Goal: Task Accomplishment & Management: Manage account settings

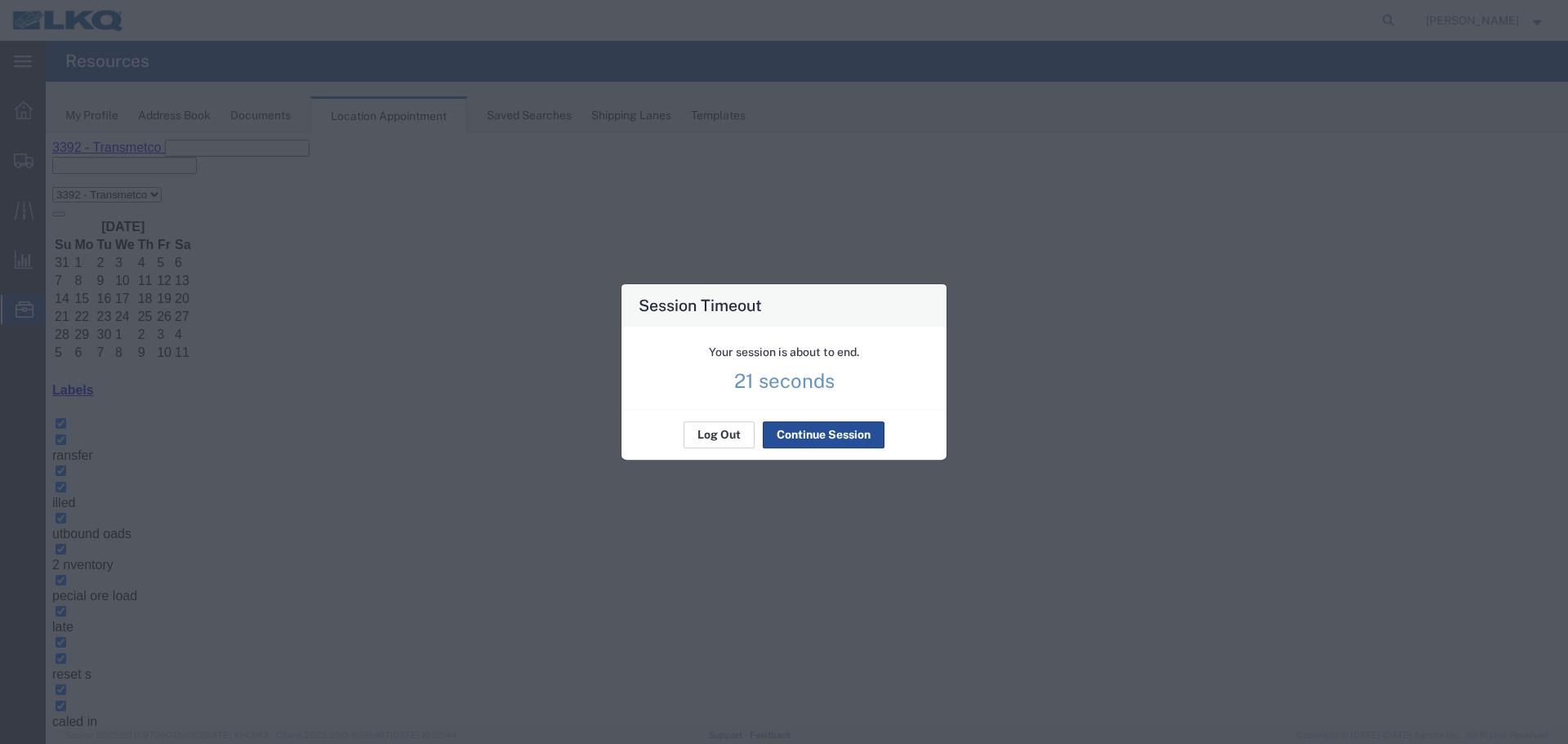
click at [733, 442] on button "Log Out" at bounding box center [719, 435] width 71 height 26
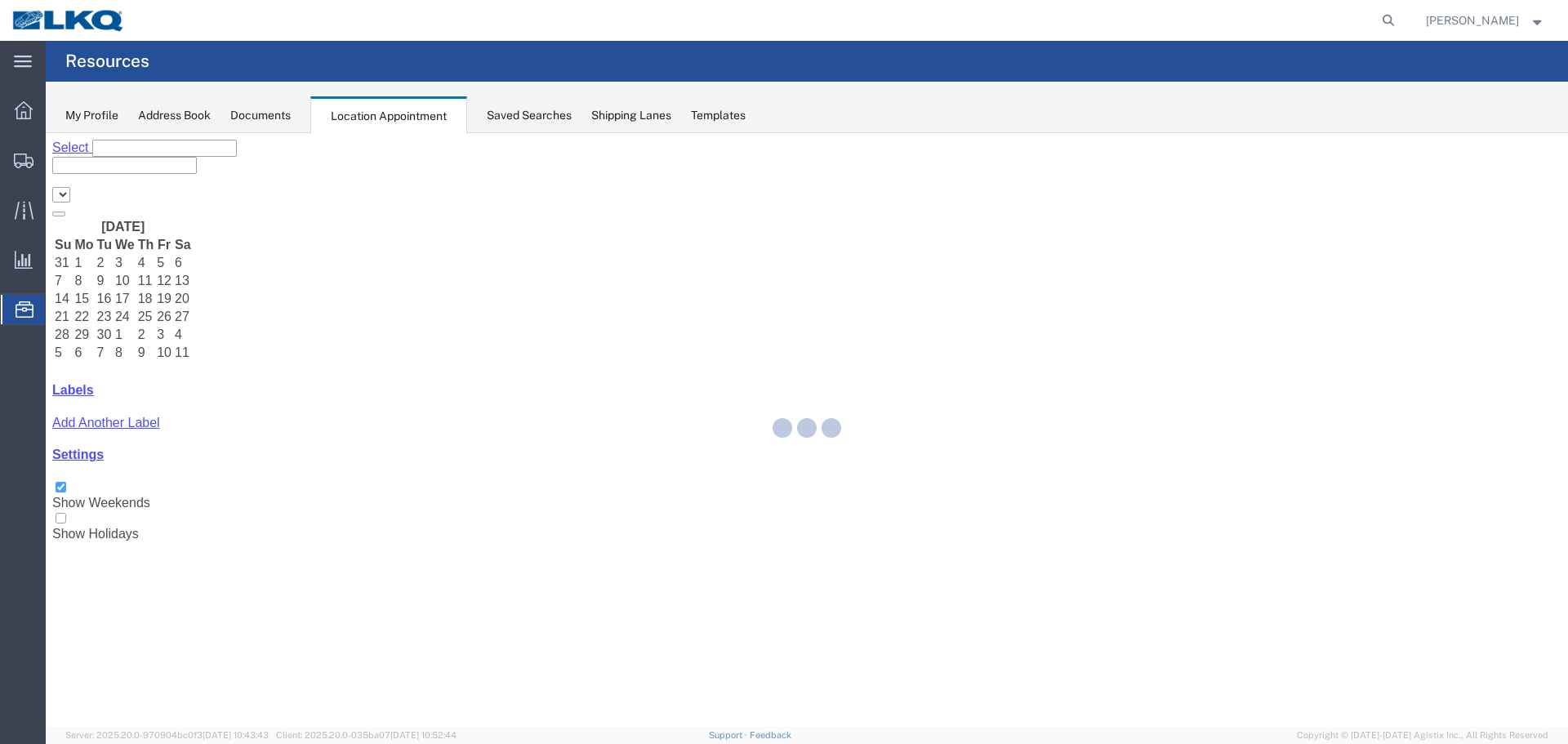
select select "28018"
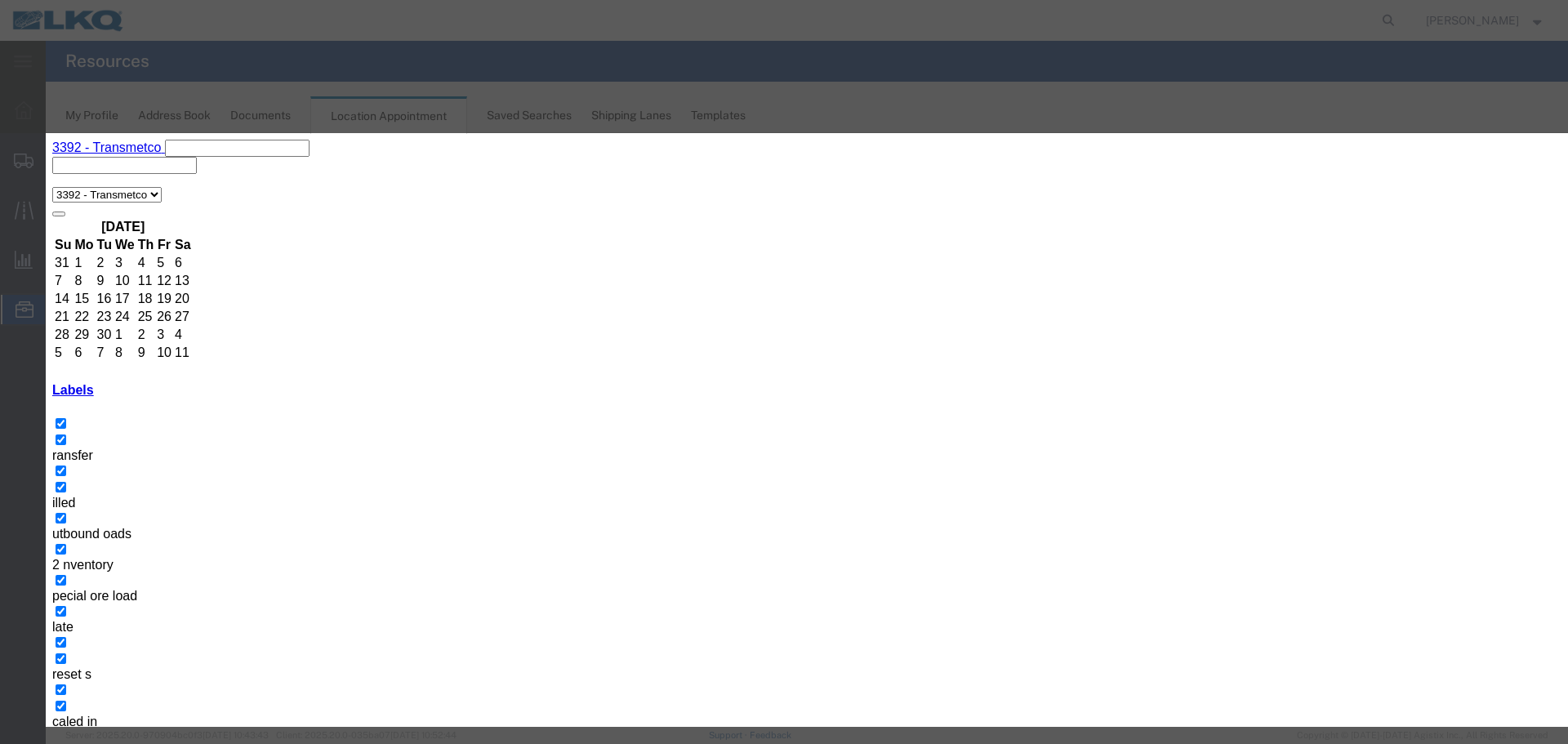
type input "de"
select select "40"
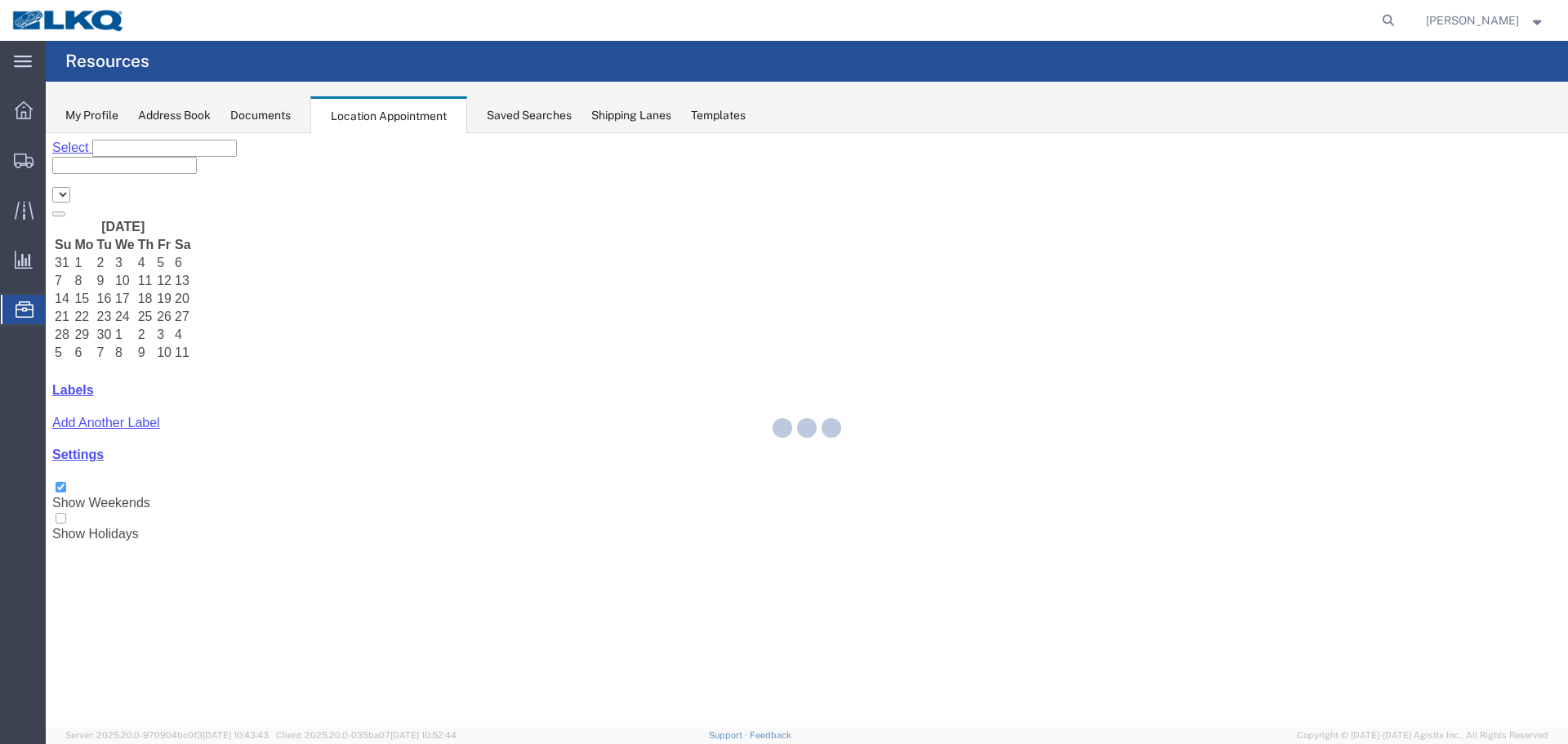
select select "28018"
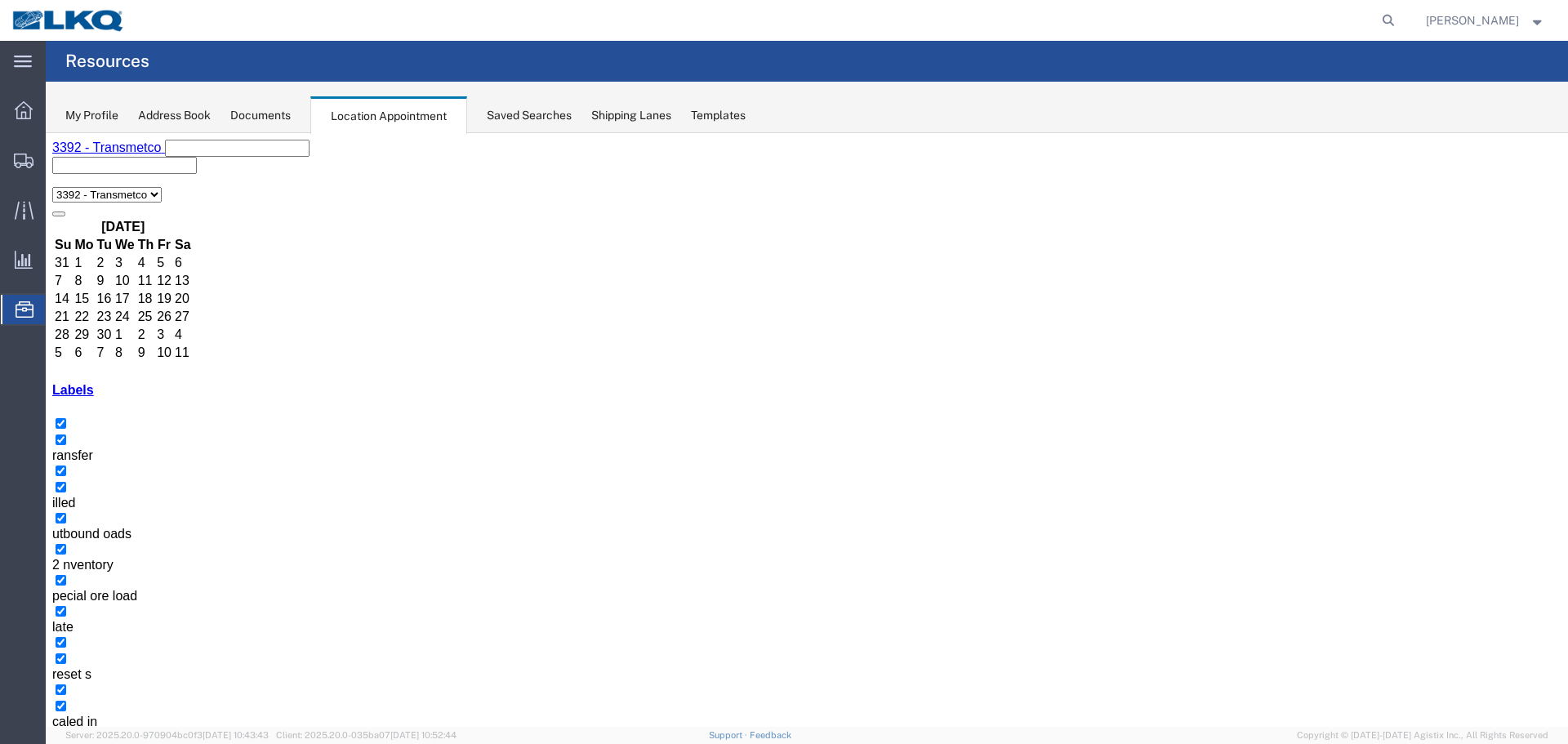
select select "1"
select select "40"
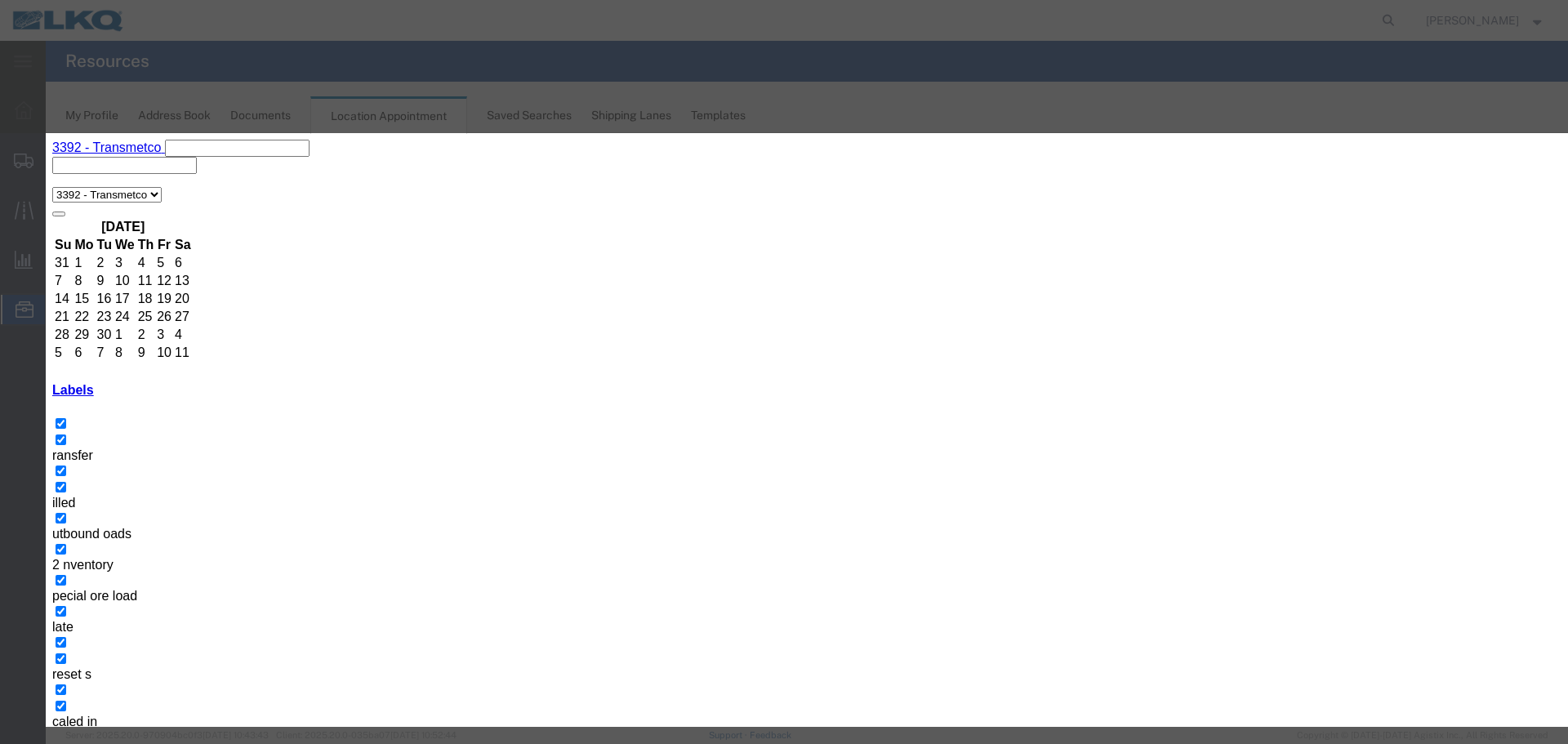
type input "th"
select select "23"
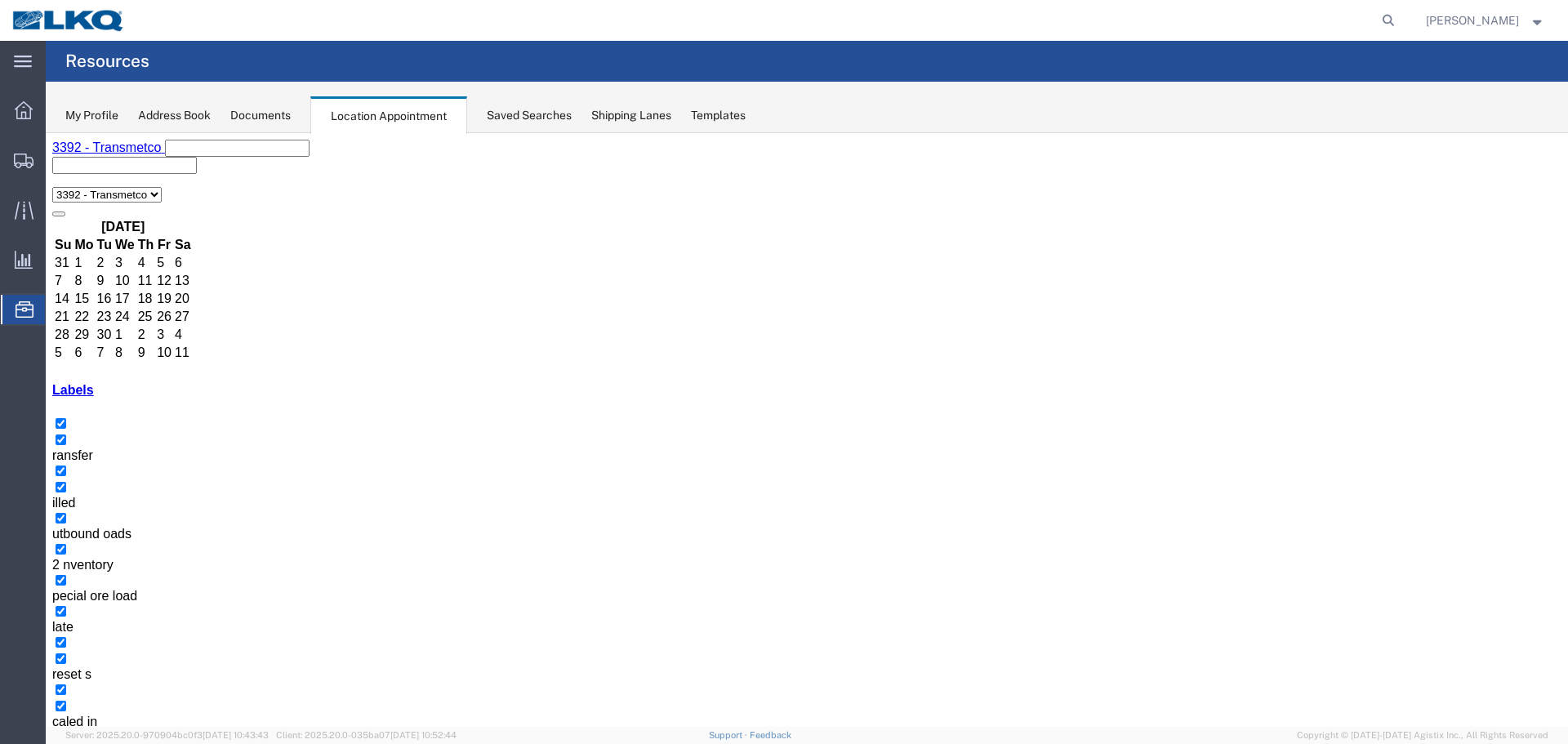
select select "1"
select select "23"
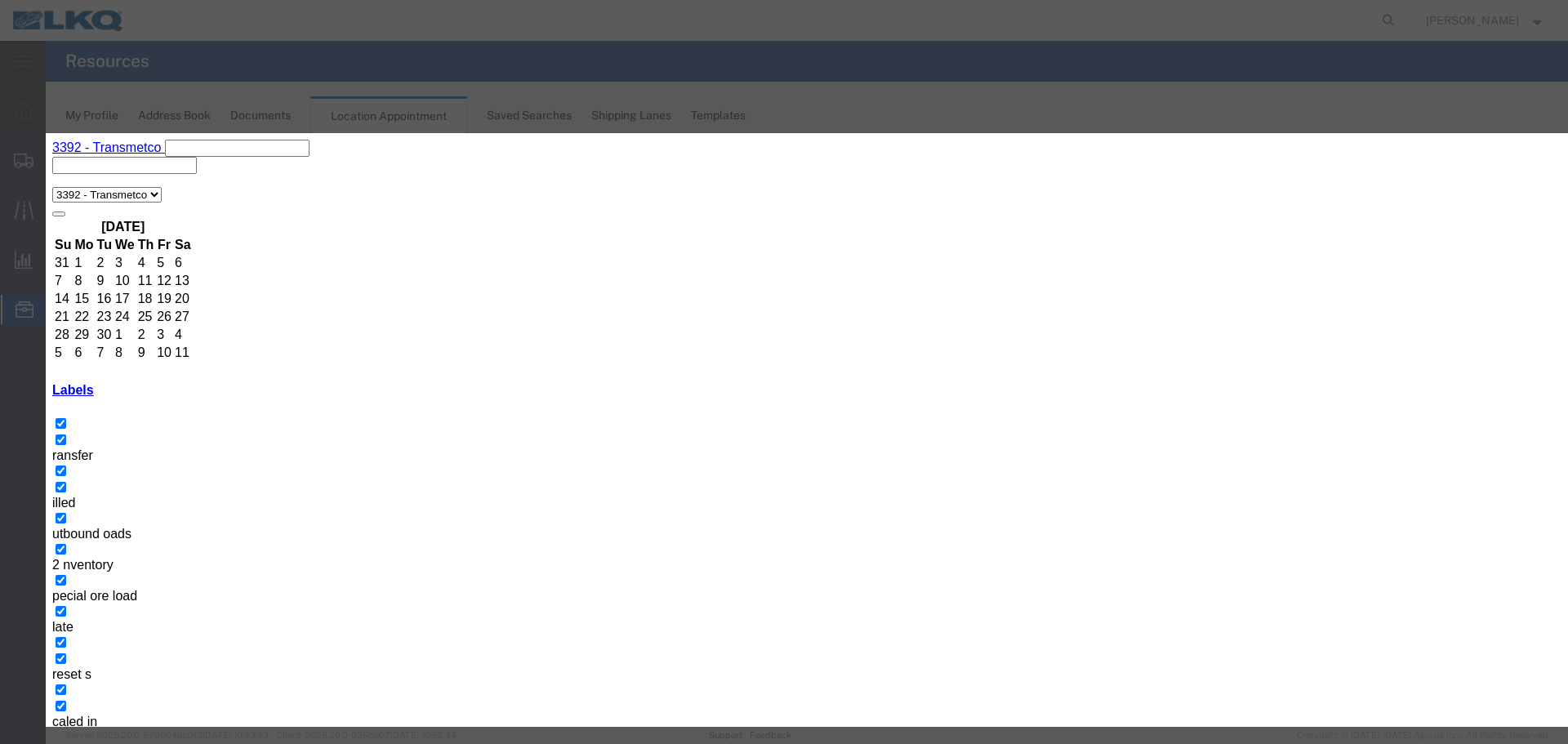
type input "de"
select select "40"
